Goal: Task Accomplishment & Management: Use online tool/utility

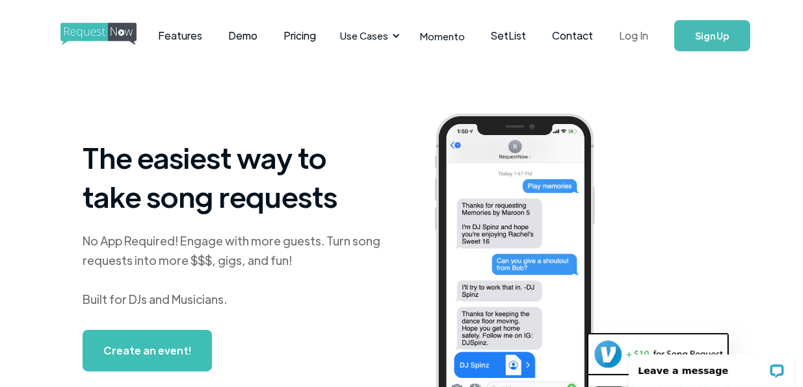
click at [634, 40] on link "Log In" at bounding box center [633, 36] width 55 height 46
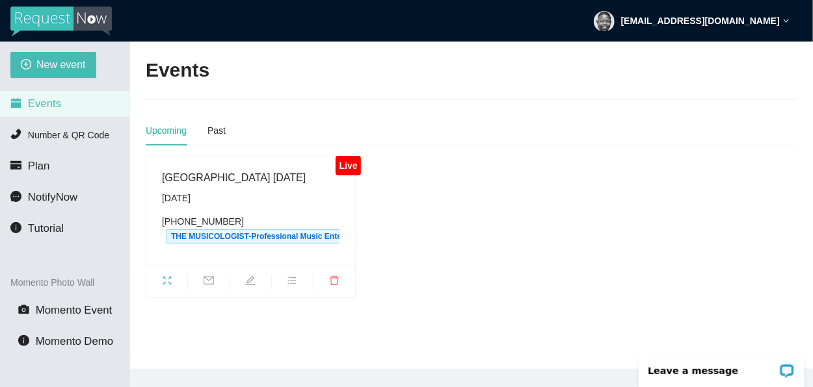
click at [346, 166] on div "Live" at bounding box center [347, 166] width 25 height 20
click at [42, 109] on span "Events" at bounding box center [44, 104] width 33 height 12
click at [343, 166] on div "Live" at bounding box center [347, 166] width 25 height 20
click at [49, 109] on span "Events" at bounding box center [44, 104] width 33 height 12
click at [64, 135] on span "Number & QR Code" at bounding box center [68, 135] width 81 height 10
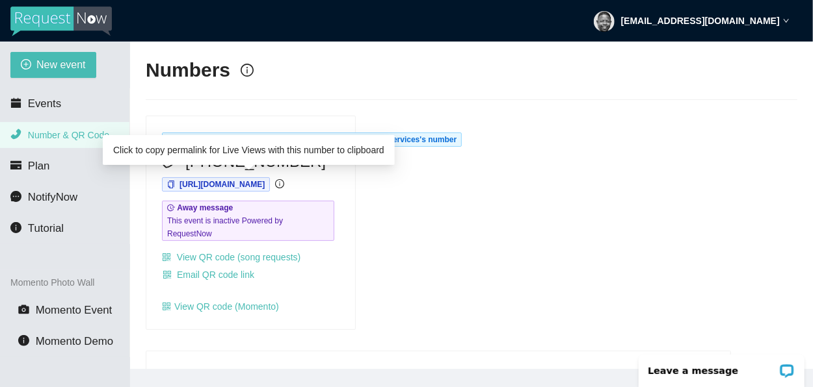
click at [255, 187] on span "[URL][DOMAIN_NAME]" at bounding box center [221, 184] width 85 height 9
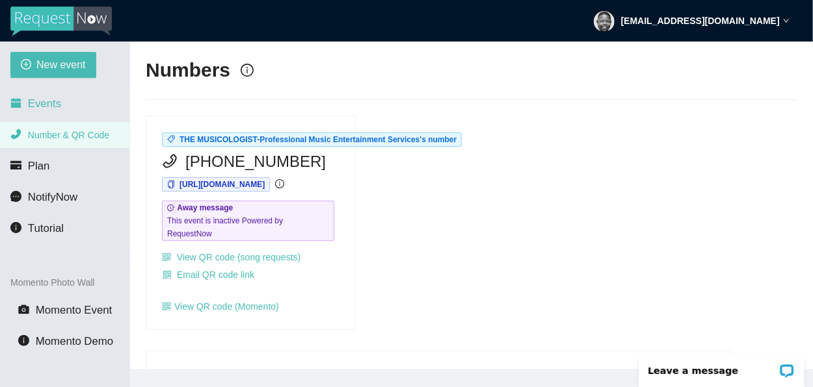
click at [46, 102] on span "Events" at bounding box center [44, 104] width 33 height 12
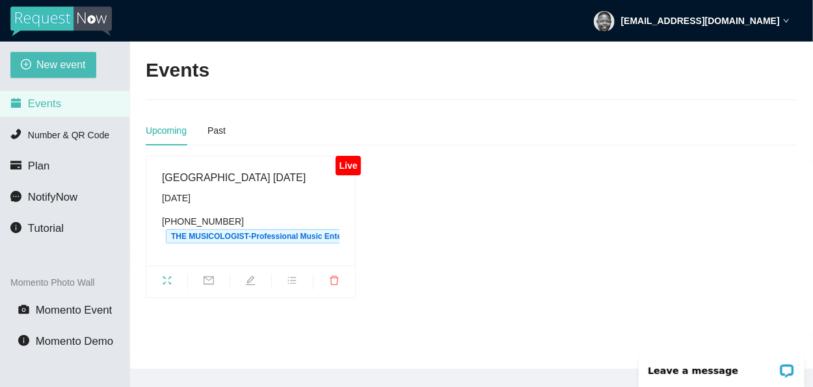
click at [783, 21] on icon "down" at bounding box center [786, 21] width 7 height 7
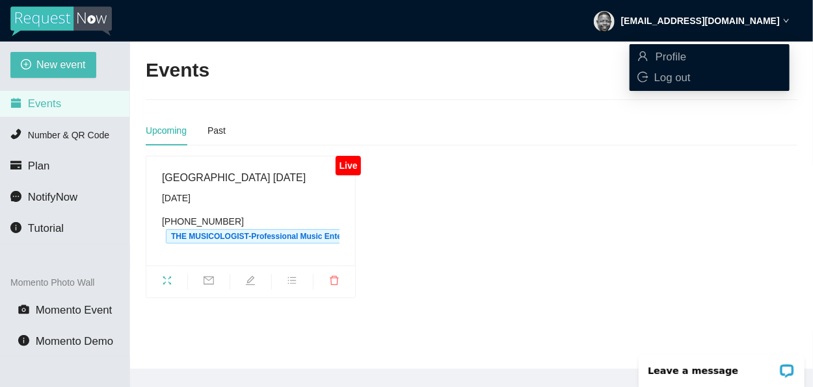
click at [782, 21] on div "[EMAIL_ADDRESS][DOMAIN_NAME]" at bounding box center [691, 21] width 196 height 42
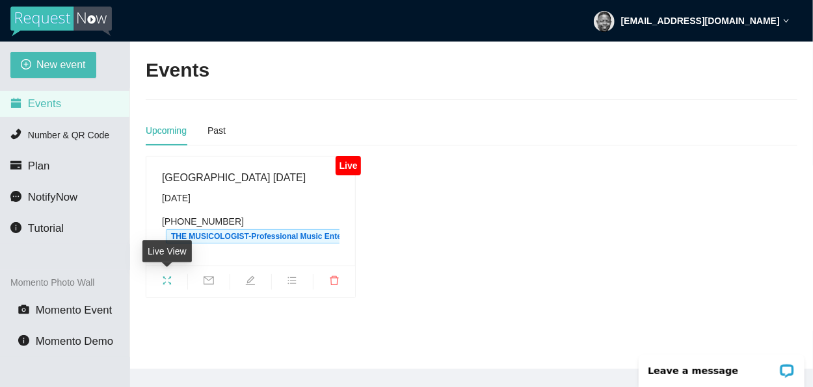
click at [170, 278] on icon "fullscreen" at bounding box center [167, 280] width 8 height 8
